Goal: Check status: Check status

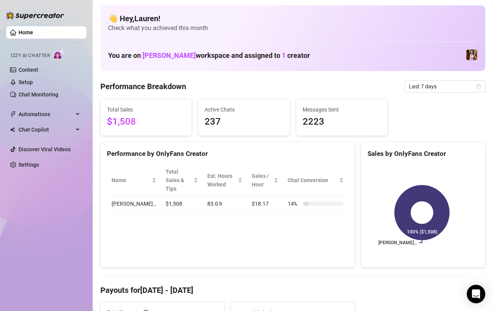
click at [461, 87] on span "Last 7 days" at bounding box center [445, 87] width 72 height 12
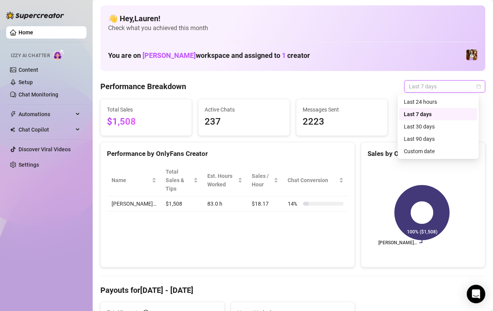
click at [454, 103] on div "Last 24 hours" at bounding box center [438, 102] width 69 height 8
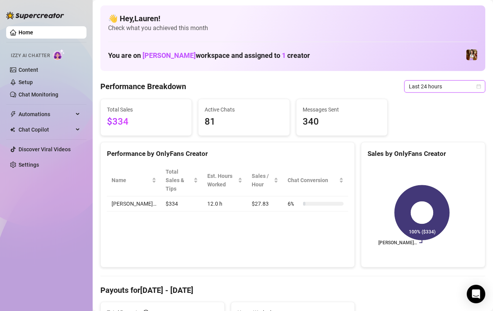
click at [436, 88] on span "Last 24 hours" at bounding box center [445, 87] width 72 height 12
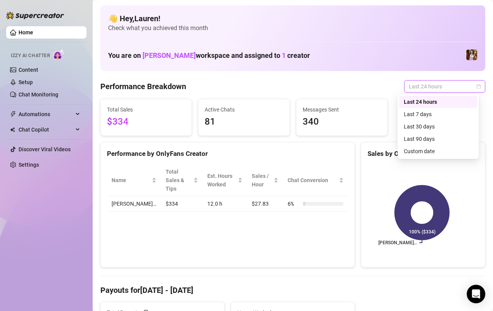
click at [439, 153] on div "Custom date" at bounding box center [438, 151] width 69 height 8
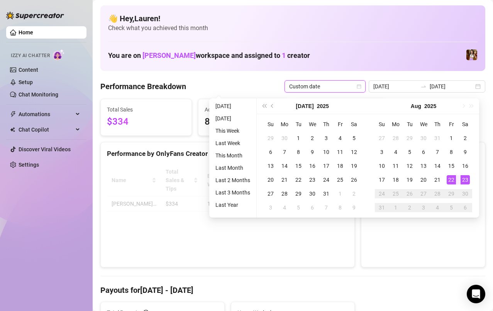
click at [451, 179] on div "22" at bounding box center [450, 179] width 9 height 9
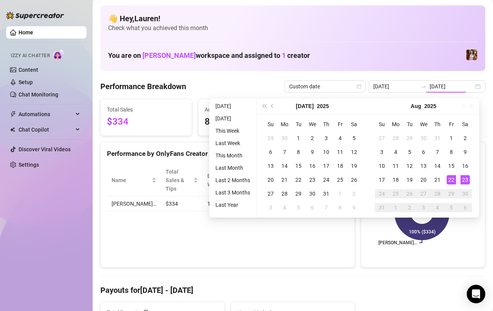
click at [467, 180] on div "23" at bounding box center [464, 179] width 9 height 9
